Goal: Transaction & Acquisition: Purchase product/service

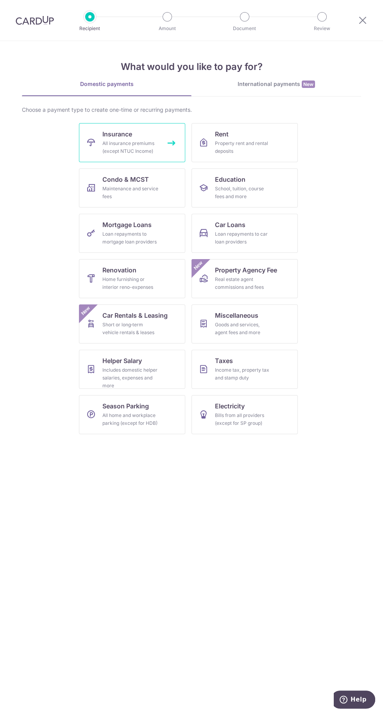
click at [140, 145] on div "All insurance premiums (except NTUC Income)" at bounding box center [130, 147] width 56 height 16
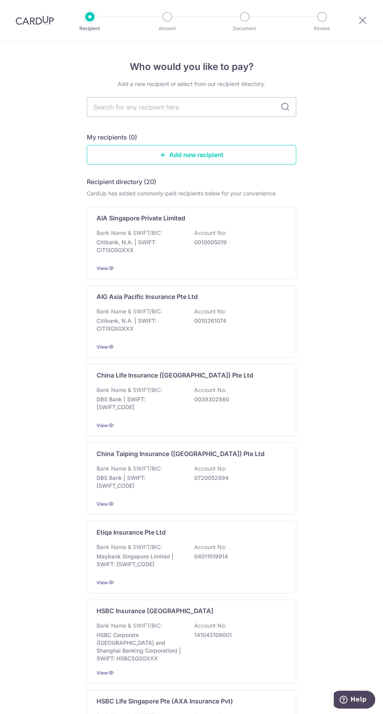
click at [270, 230] on div "Bank Name & SWIFT/BIC: Citibank, N.A. | SWIFT: CITISGSGXXX Account No: 00100050…" at bounding box center [191, 243] width 190 height 29
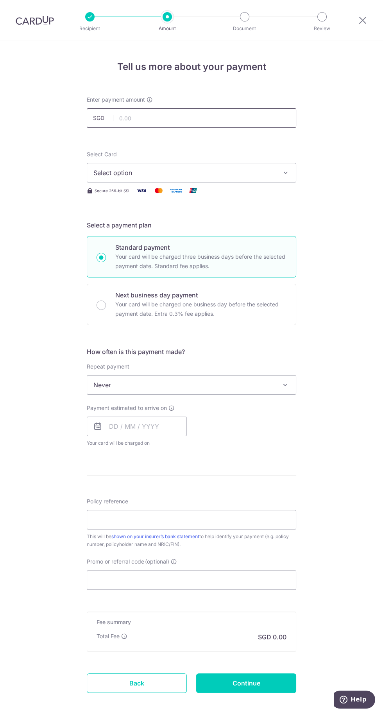
click at [125, 118] on input "text" at bounding box center [191, 118] width 209 height 20
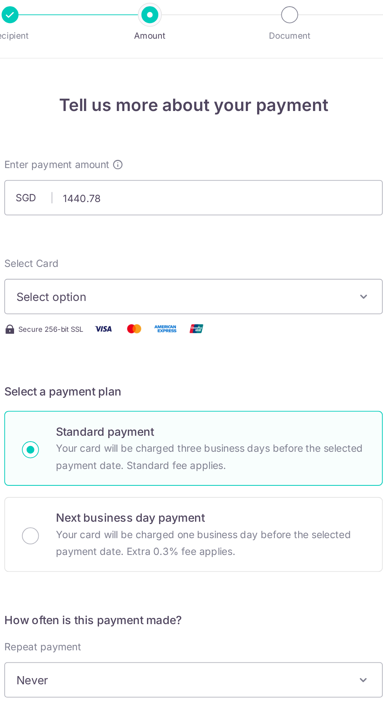
click at [266, 177] on button "Select option" at bounding box center [191, 173] width 209 height 20
type input "1,440.78"
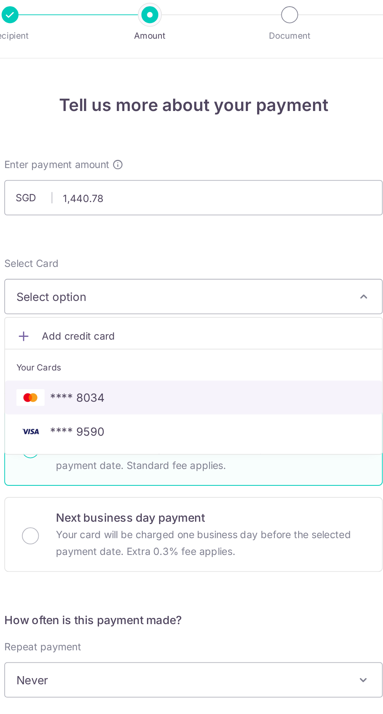
click at [239, 229] on span "**** 8034" at bounding box center [191, 228] width 196 height 9
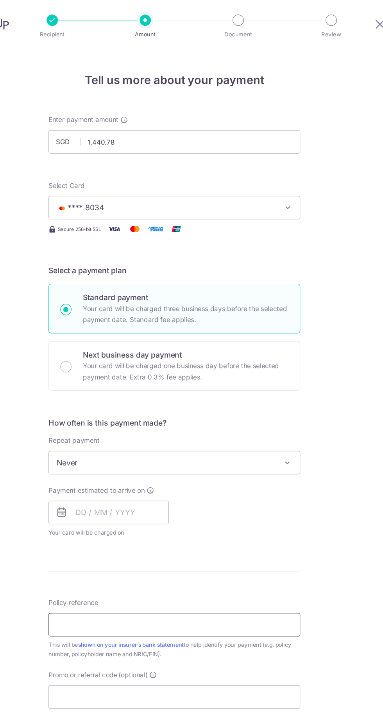
click at [201, 519] on input "Policy reference" at bounding box center [191, 520] width 209 height 20
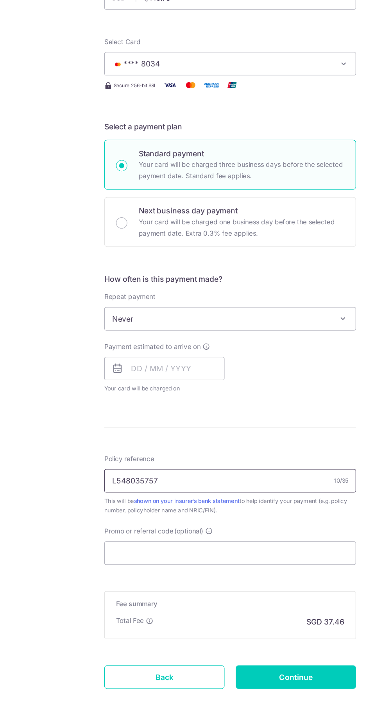
click at [228, 519] on input "L548035757" at bounding box center [191, 520] width 209 height 20
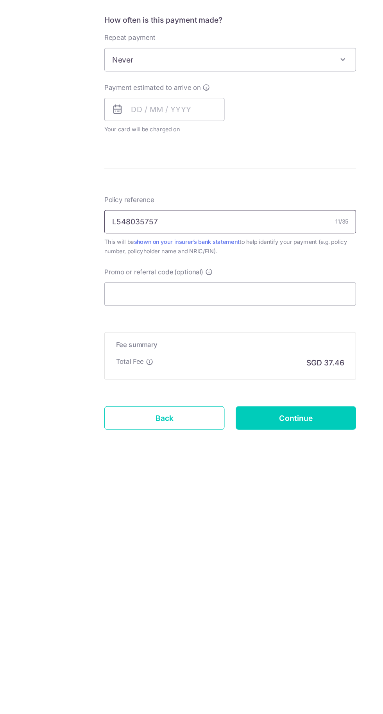
type input "L548035757"
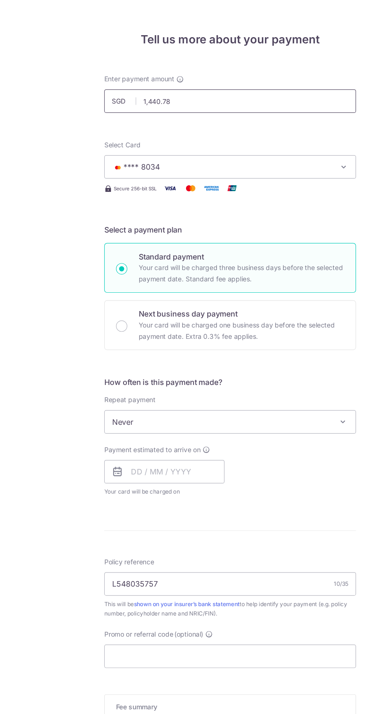
click at [224, 118] on input "1,440.78" at bounding box center [191, 118] width 209 height 20
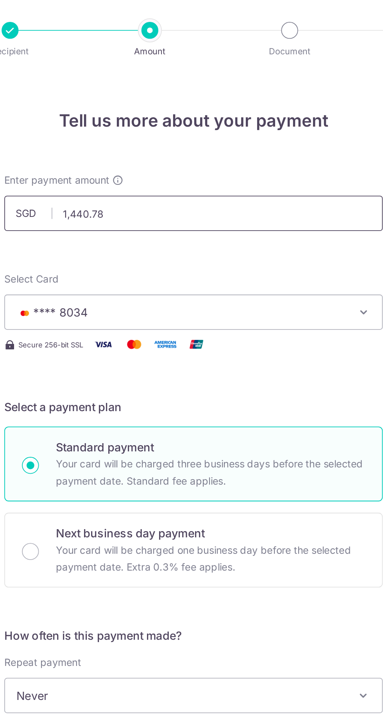
click at [184, 120] on input "1,440.78" at bounding box center [191, 118] width 209 height 20
type input "1"
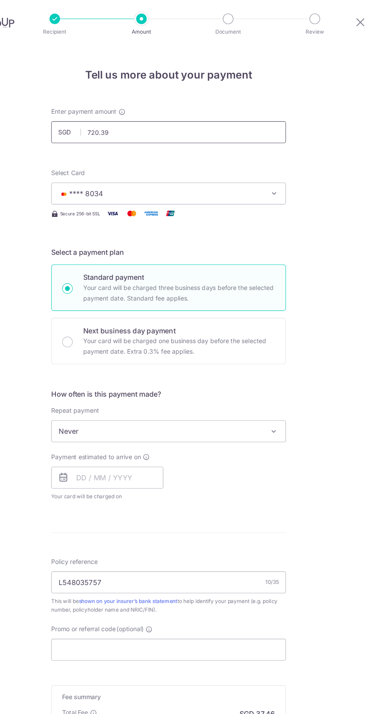
type input "720.39"
click at [229, 379] on span "Never" at bounding box center [191, 384] width 209 height 19
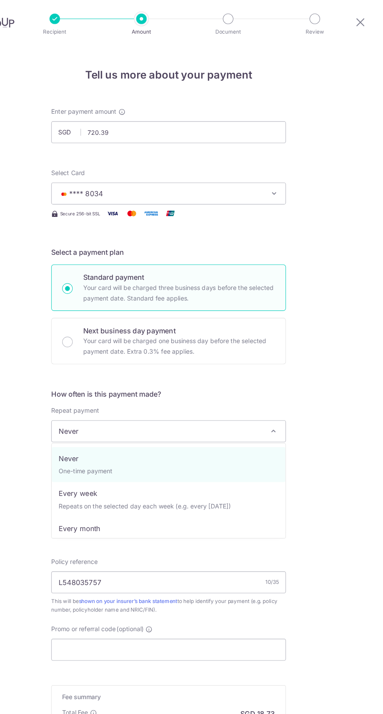
select select "2"
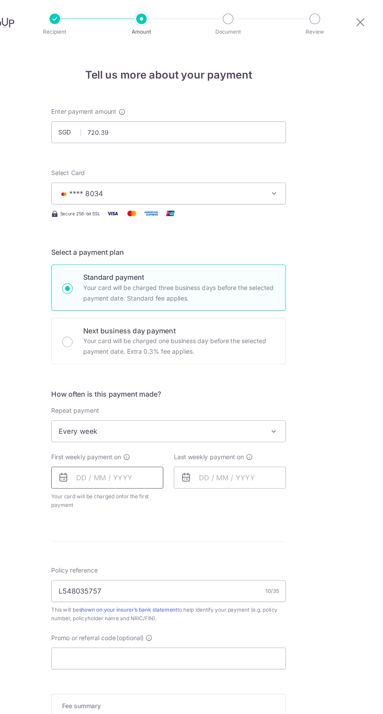
click at [153, 426] on input "text" at bounding box center [137, 426] width 100 height 20
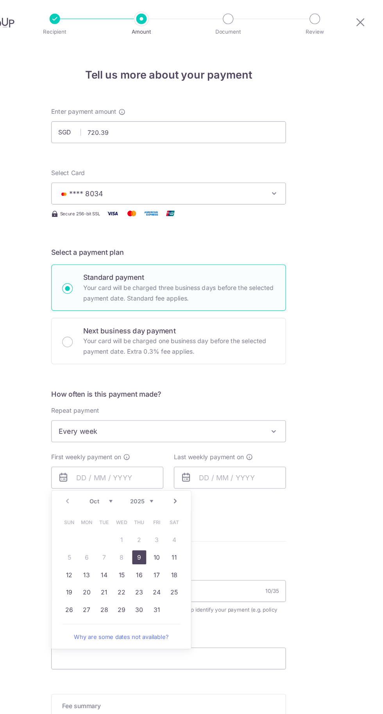
click at [165, 496] on link "9" at bounding box center [165, 497] width 12 height 12
type input "[DATE]"
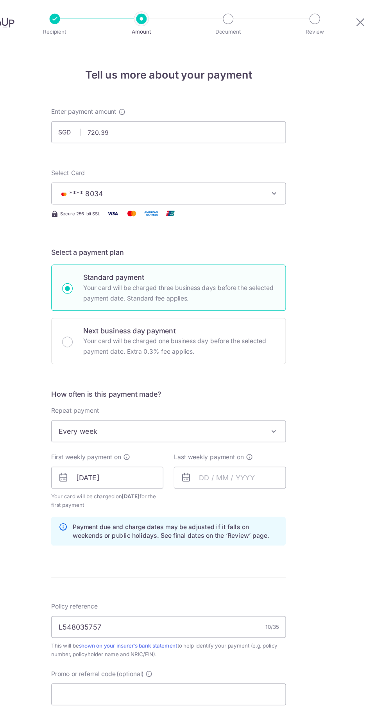
click at [203, 425] on icon at bounding box center [206, 425] width 9 height 9
click at [207, 429] on icon at bounding box center [206, 425] width 9 height 9
click at [255, 426] on input "text" at bounding box center [246, 426] width 100 height 20
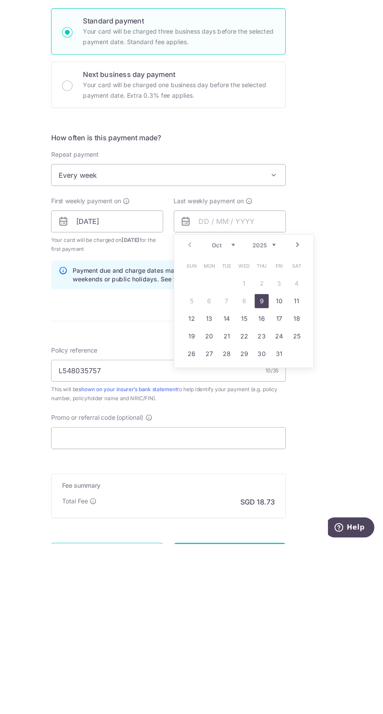
click at [287, 512] on link "17" at bounding box center [290, 513] width 12 height 12
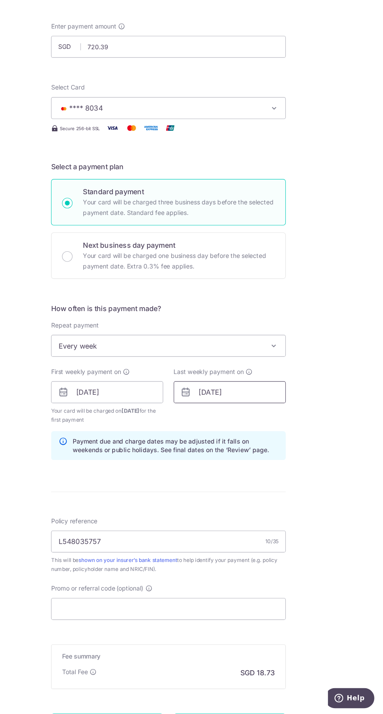
click at [262, 426] on input "17/10/2025" at bounding box center [246, 426] width 100 height 20
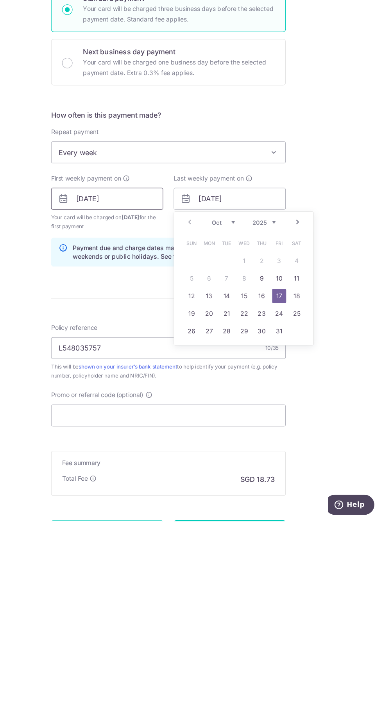
click at [110, 425] on input "[DATE]" at bounding box center [137, 426] width 100 height 20
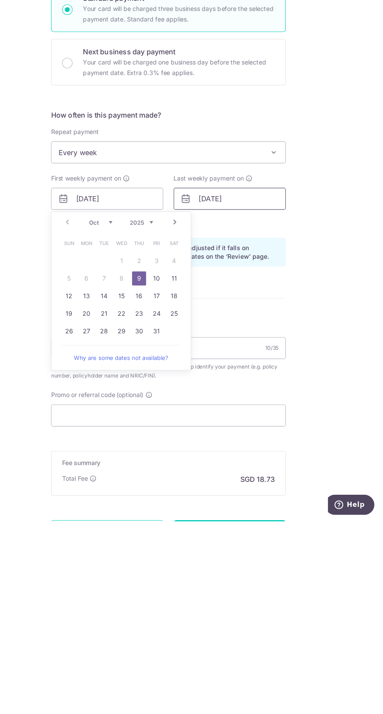
click at [262, 427] on input "17/10/2025" at bounding box center [246, 426] width 100 height 20
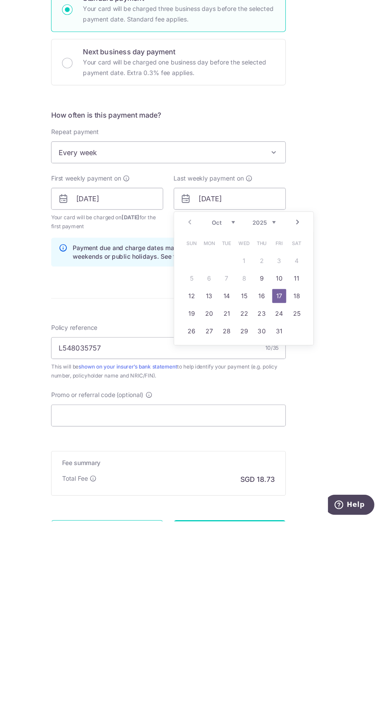
click at [274, 514] on link "16" at bounding box center [274, 513] width 12 height 12
type input "[DATE]"
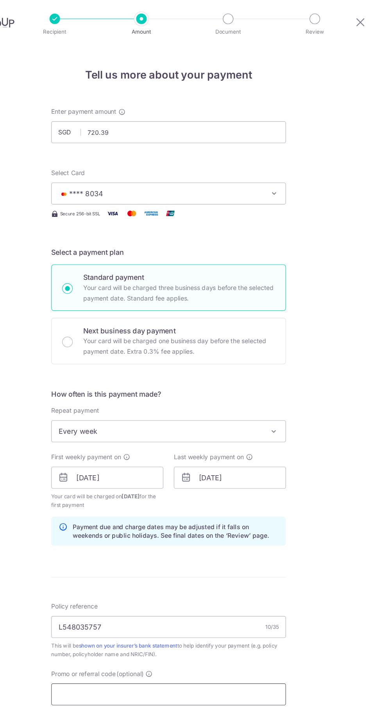
click at [193, 616] on input "Promo or referral code (optional)" at bounding box center [191, 620] width 209 height 20
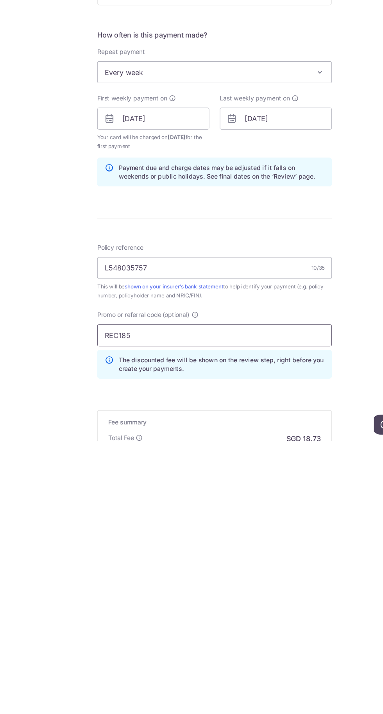
type input "REC185"
click at [326, 636] on div "Tell us more about your payment Enter payment amount SGD 720.39 720.39 Select C…" at bounding box center [191, 433] width 383 height 785
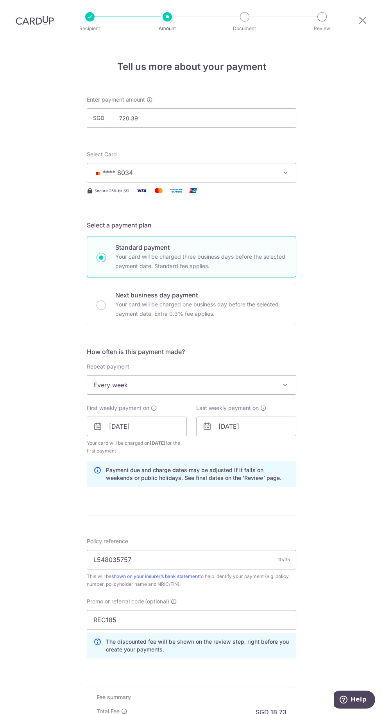
scroll to position [57, 0]
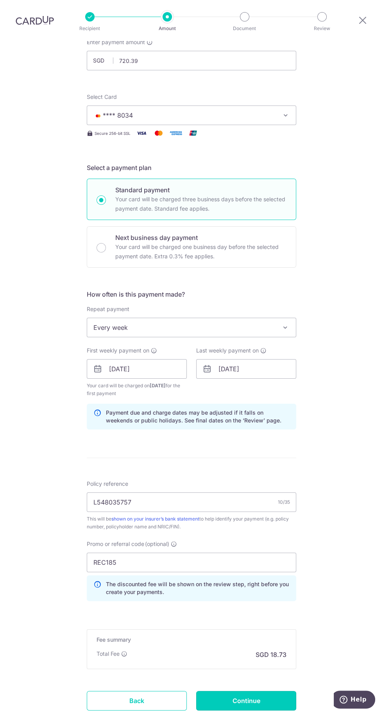
click at [256, 697] on input "Continue" at bounding box center [246, 701] width 100 height 20
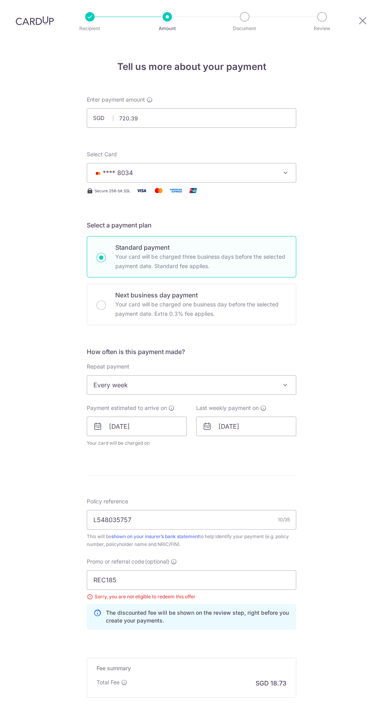
scroll to position [29, 0]
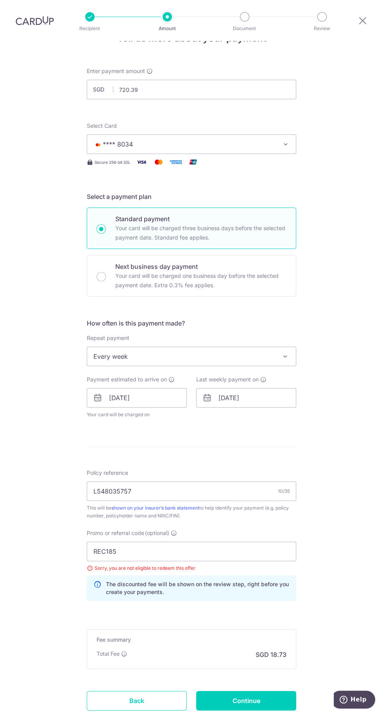
click at [261, 139] on span "**** 8034" at bounding box center [184, 143] width 182 height 9
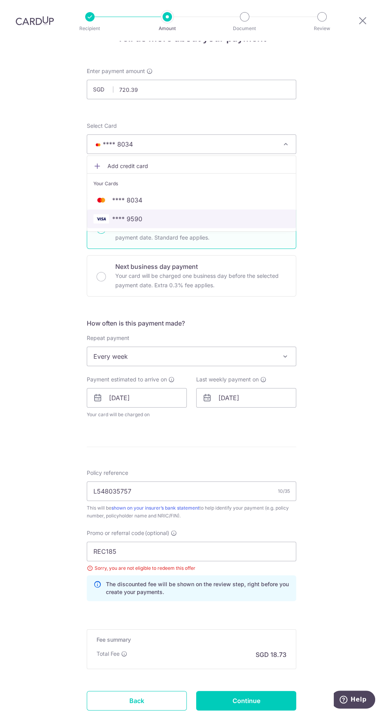
click at [206, 209] on link "**** 9590" at bounding box center [191, 218] width 209 height 19
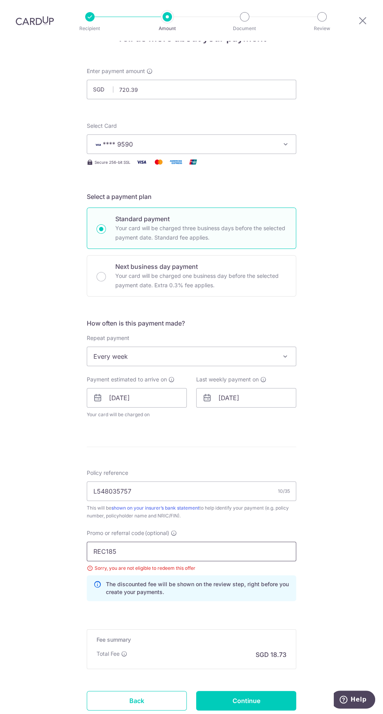
click at [206, 541] on input "REC185" at bounding box center [191, 551] width 209 height 20
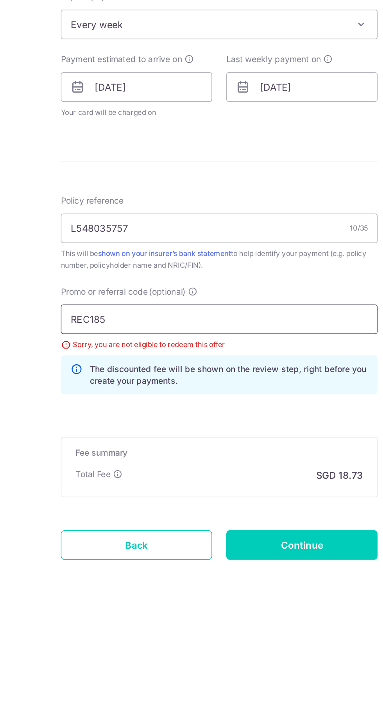
scroll to position [53, 0]
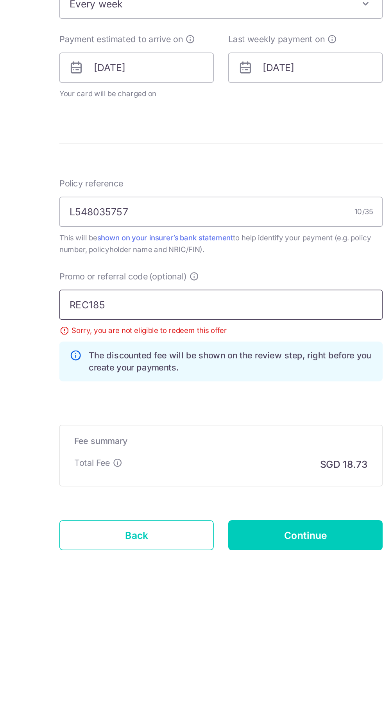
click button "Add Card" at bounding box center [0, 0] width 0 height 0
type input "REC185"
click at [253, 562] on form "Enter payment amount SGD 720.39 720.39 Select Card **** 9590 Add credit card Yo…" at bounding box center [191, 399] width 209 height 665
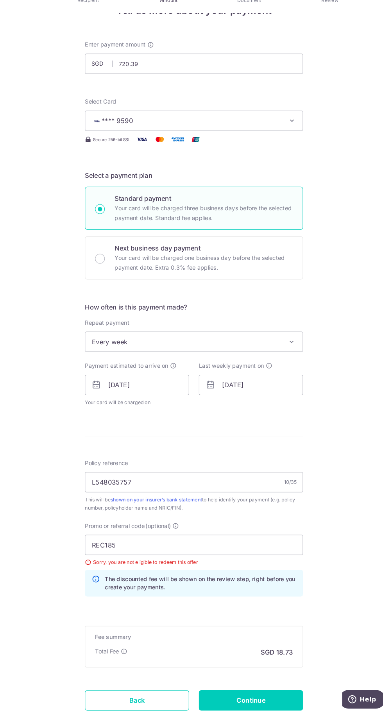
scroll to position [52, 0]
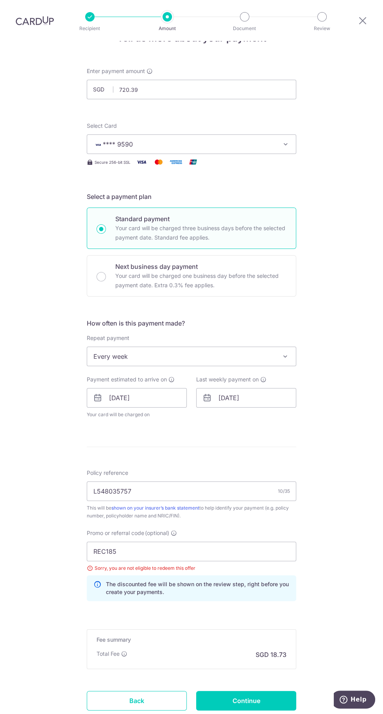
click at [355, 582] on div "Tell us more about your payment Enter payment amount SGD 720.39 720.39 Select C…" at bounding box center [191, 390] width 383 height 756
click at [267, 691] on input "Continue" at bounding box center [246, 701] width 100 height 20
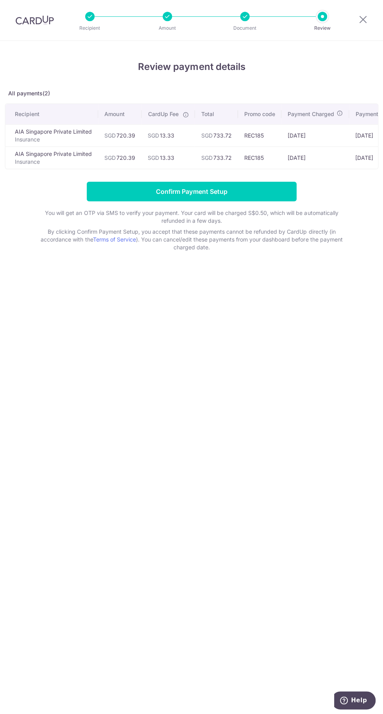
click at [186, 115] on icon at bounding box center [185, 115] width 6 height 6
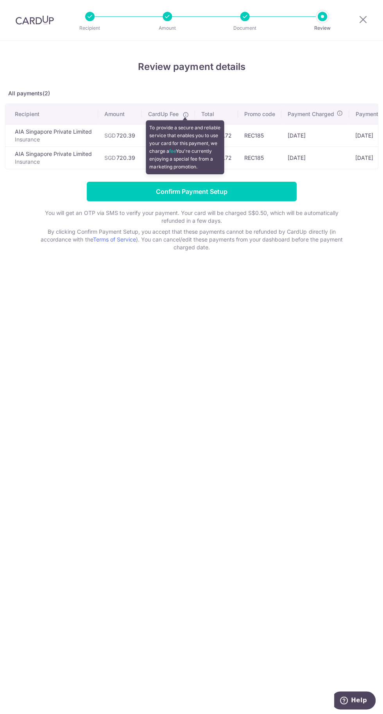
click at [339, 148] on td "[DATE]" at bounding box center [315, 157] width 68 height 22
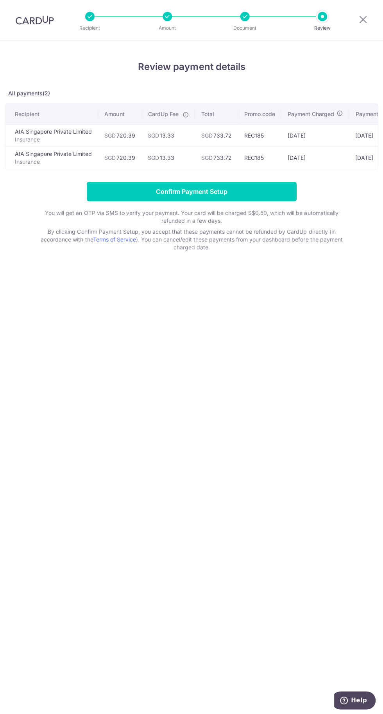
click at [232, 188] on input "Confirm Payment Setup" at bounding box center [191, 192] width 209 height 20
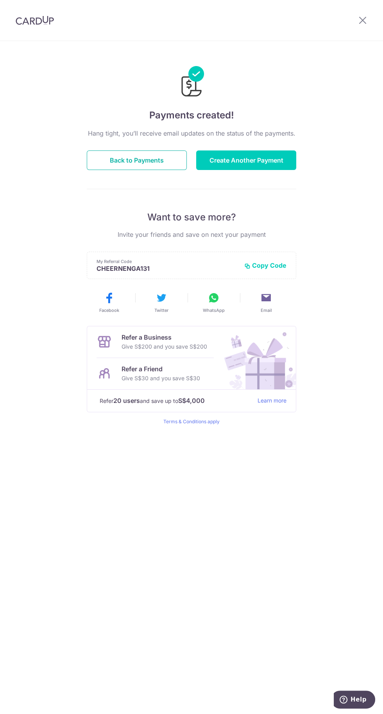
click at [140, 166] on button "Back to Payments" at bounding box center [137, 160] width 100 height 20
